Goal: Participate in discussion: Engage in conversation with other users on a specific topic

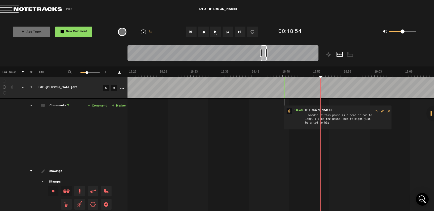
scroll to position [0, 6813]
click at [214, 31] on button "1x" at bounding box center [216, 32] width 11 height 11
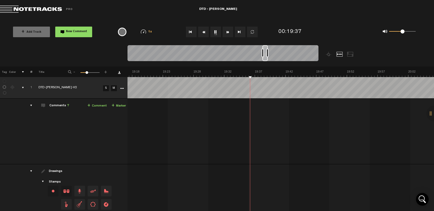
scroll to position [0, 7148]
drag, startPoint x: 271, startPoint y: 52, endPoint x: 265, endPoint y: 52, distance: 5.4
click at [265, 52] on div at bounding box center [265, 53] width 5 height 16
drag, startPoint x: 264, startPoint y: 53, endPoint x: 227, endPoint y: 61, distance: 38.4
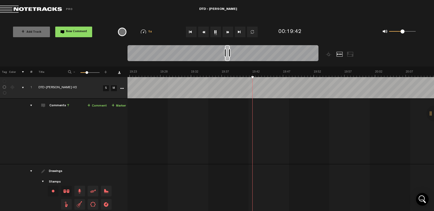
click at [227, 61] on div at bounding box center [223, 54] width 191 height 18
click at [215, 32] on button "1x" at bounding box center [216, 32] width 11 height 11
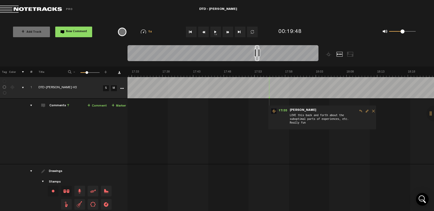
scroll to position [0, 6572]
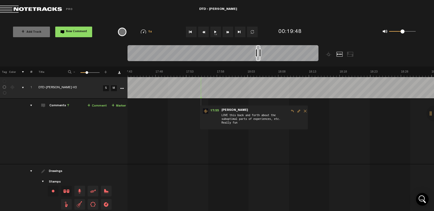
drag, startPoint x: 226, startPoint y: 49, endPoint x: 258, endPoint y: 50, distance: 31.1
click at [258, 50] on div at bounding box center [258, 53] width 4 height 16
click at [215, 30] on button "1x" at bounding box center [216, 32] width 11 height 11
click at [215, 32] on button "1x" at bounding box center [216, 32] width 11 height 11
click at [214, 31] on button "1x" at bounding box center [216, 32] width 11 height 11
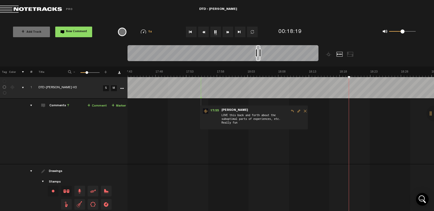
click at [216, 32] on button "1x" at bounding box center [216, 32] width 11 height 11
click at [84, 32] on span "New Comment" at bounding box center [76, 31] width 21 height 3
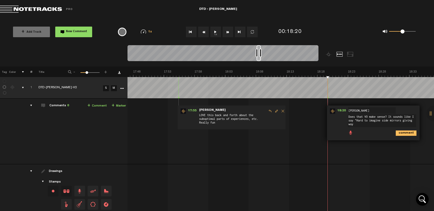
scroll to position [0, 0]
click at [214, 31] on button "1x" at bounding box center [216, 32] width 11 height 11
click at [216, 32] on button "1x" at bounding box center [216, 32] width 11 height 11
click at [355, 125] on textarea "Does that VO make sense? It sounds like I say "Hard to imagine side mirrors giv…" at bounding box center [382, 120] width 68 height 13
click at [400, 124] on textarea "Does that VO make sense? It sounds like I say "Hard to imagine side mirrors giv…" at bounding box center [382, 120] width 68 height 13
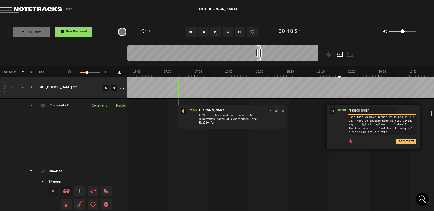
type textarea "Does that VO make sense? It sounds like I say "Hard to imagine side mirrors giv…"
click at [405, 141] on icon "comment" at bounding box center [406, 141] width 21 height 5
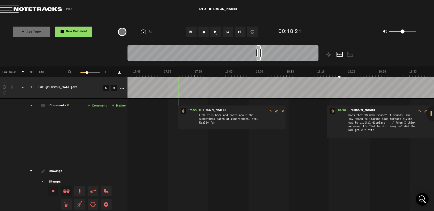
click at [214, 32] on button "1x" at bounding box center [216, 32] width 11 height 11
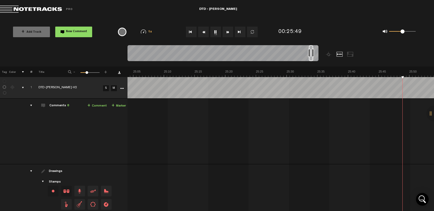
scroll to position [0, 9418]
click at [216, 33] on button "1x" at bounding box center [216, 32] width 11 height 11
click at [71, 32] on span "New Comment" at bounding box center [76, 31] width 21 height 3
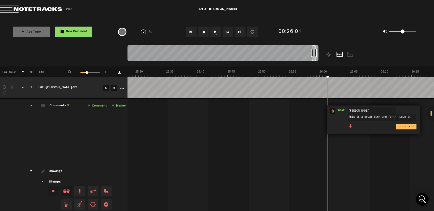
type textarea "This is a great back and forth. Love it"
drag, startPoint x: 406, startPoint y: 126, endPoint x: 388, endPoint y: 125, distance: 18.4
click at [406, 126] on icon "comment" at bounding box center [406, 126] width 21 height 5
drag, startPoint x: 215, startPoint y: 31, endPoint x: 221, endPoint y: 37, distance: 8.5
click at [215, 31] on button "1x" at bounding box center [216, 32] width 11 height 11
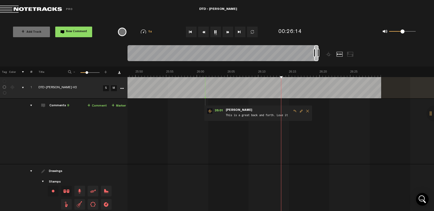
scroll to position [0, 9570]
